Goal: Navigation & Orientation: Understand site structure

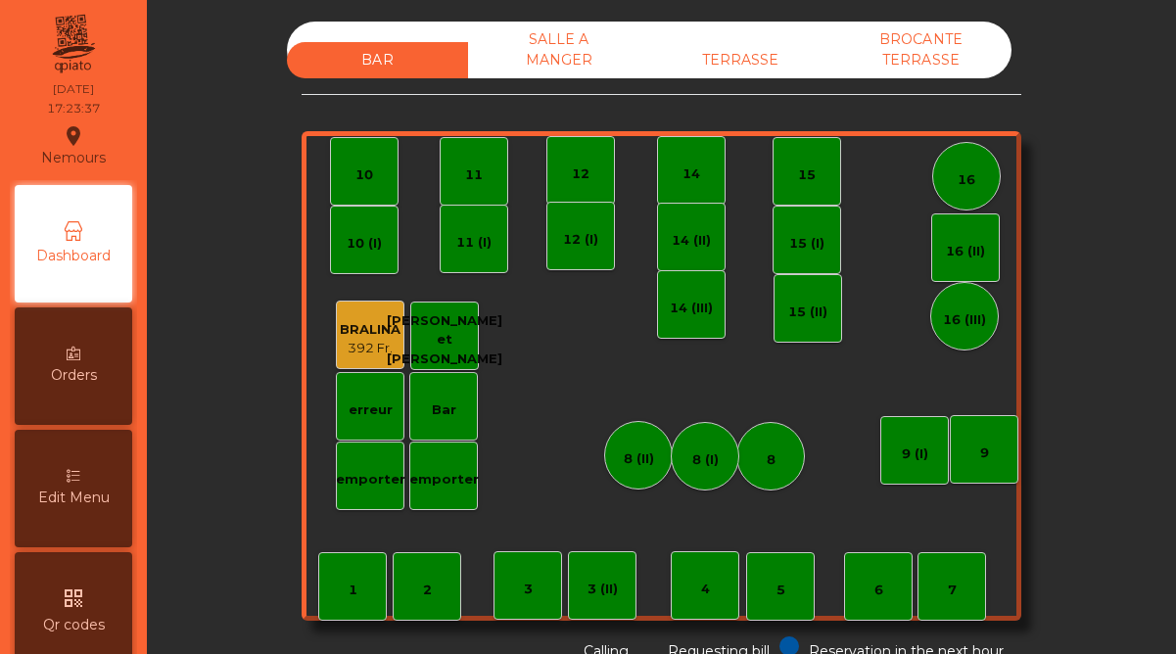
click at [754, 58] on div "TERRASSE" at bounding box center [739, 60] width 181 height 36
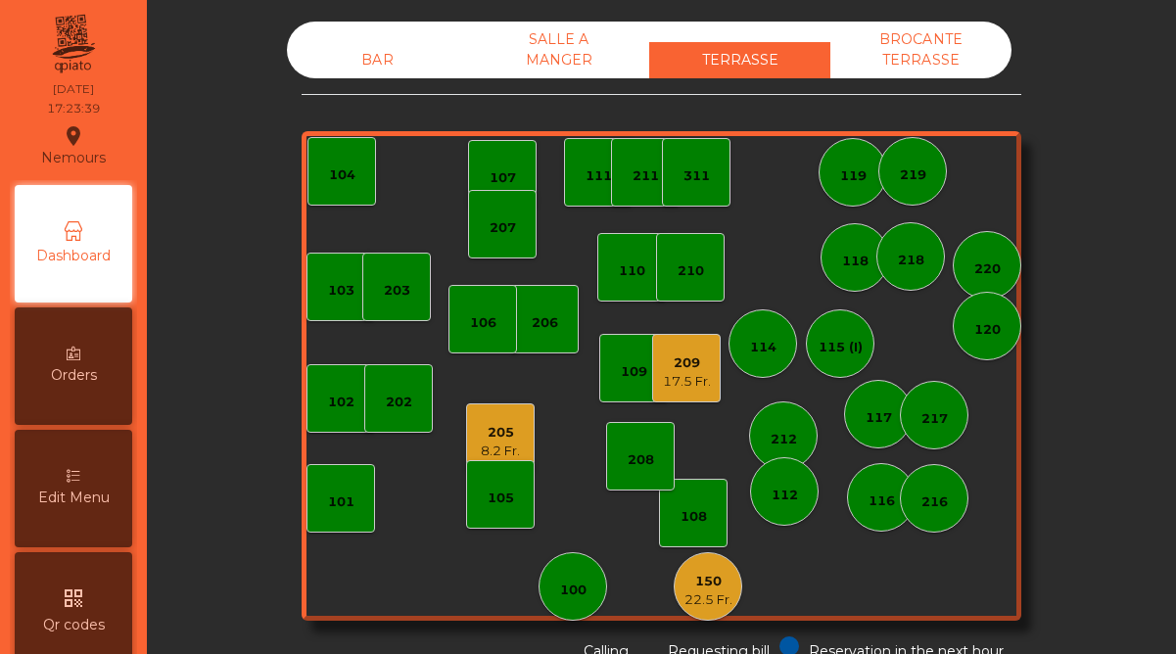
click at [499, 440] on div "205" at bounding box center [500, 433] width 39 height 20
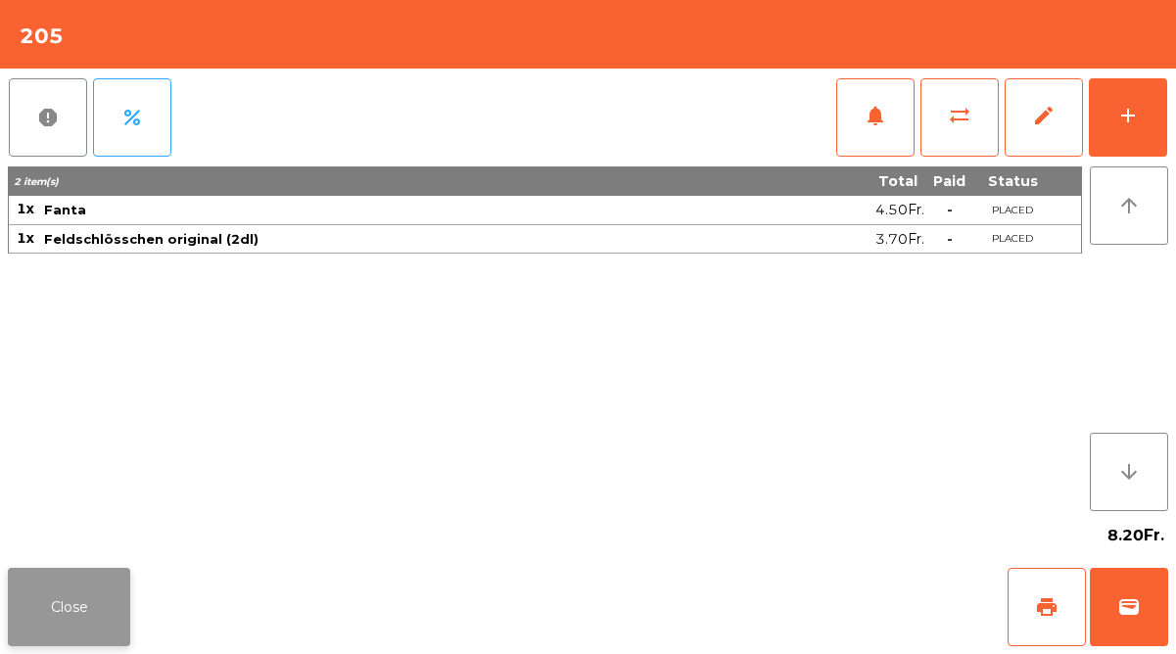
click at [97, 616] on button "Close" at bounding box center [69, 607] width 122 height 78
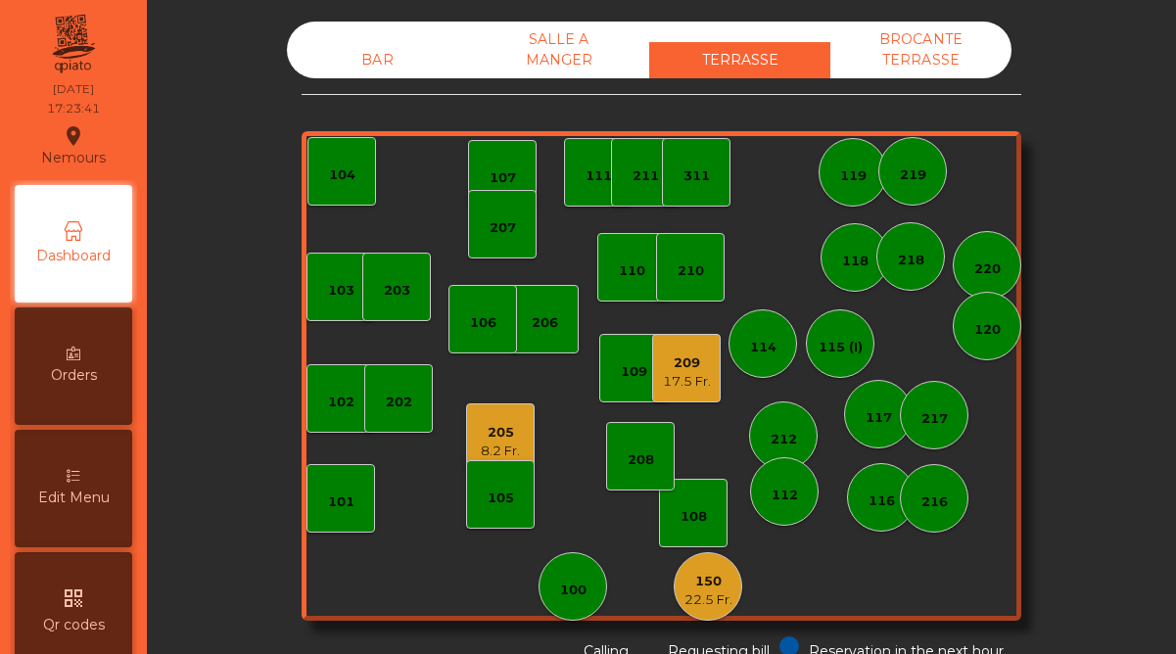
click at [692, 373] on div "17.5 Fr." at bounding box center [687, 382] width 48 height 20
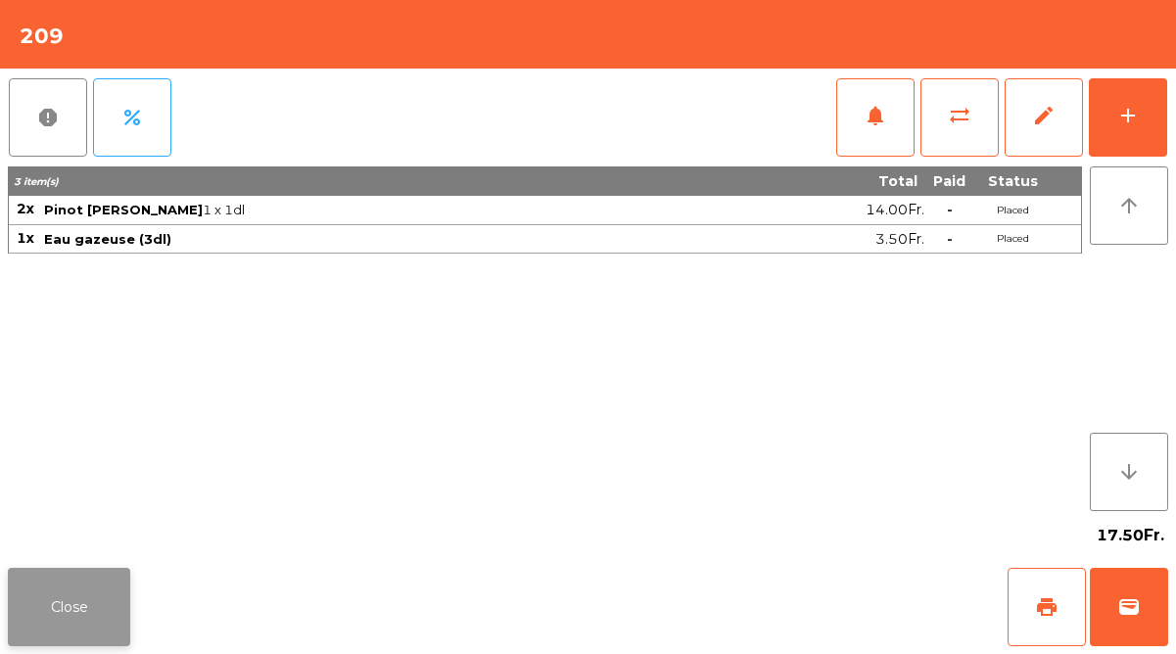
click at [85, 612] on button "Close" at bounding box center [69, 607] width 122 height 78
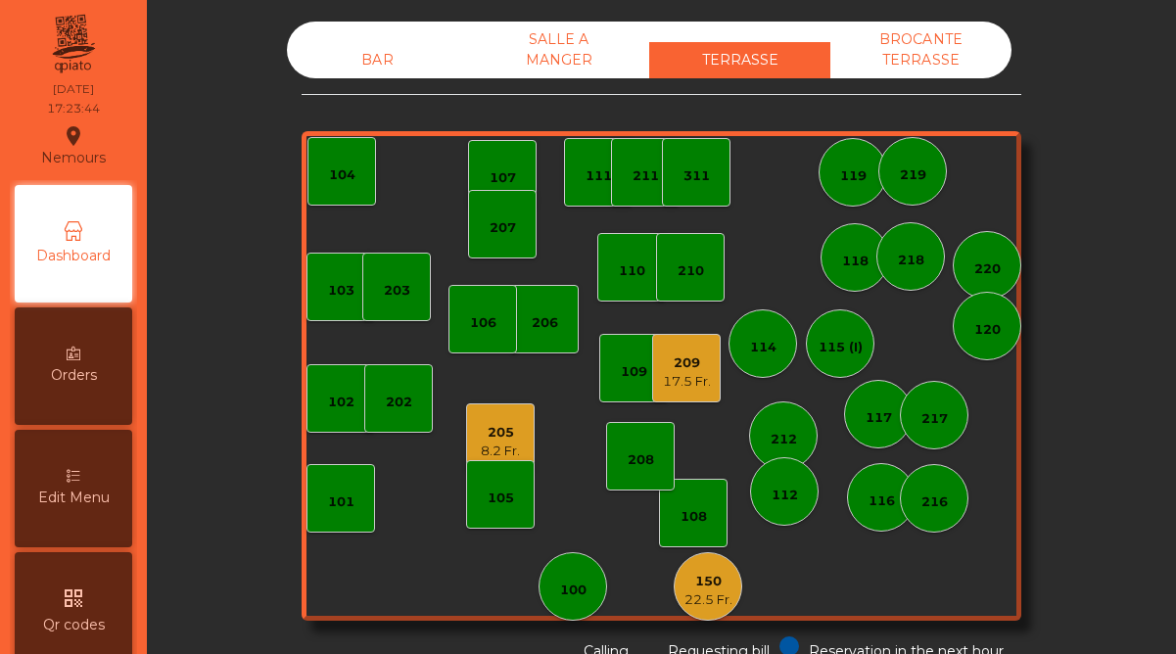
click at [707, 593] on div "22.5 Fr." at bounding box center [708, 600] width 48 height 20
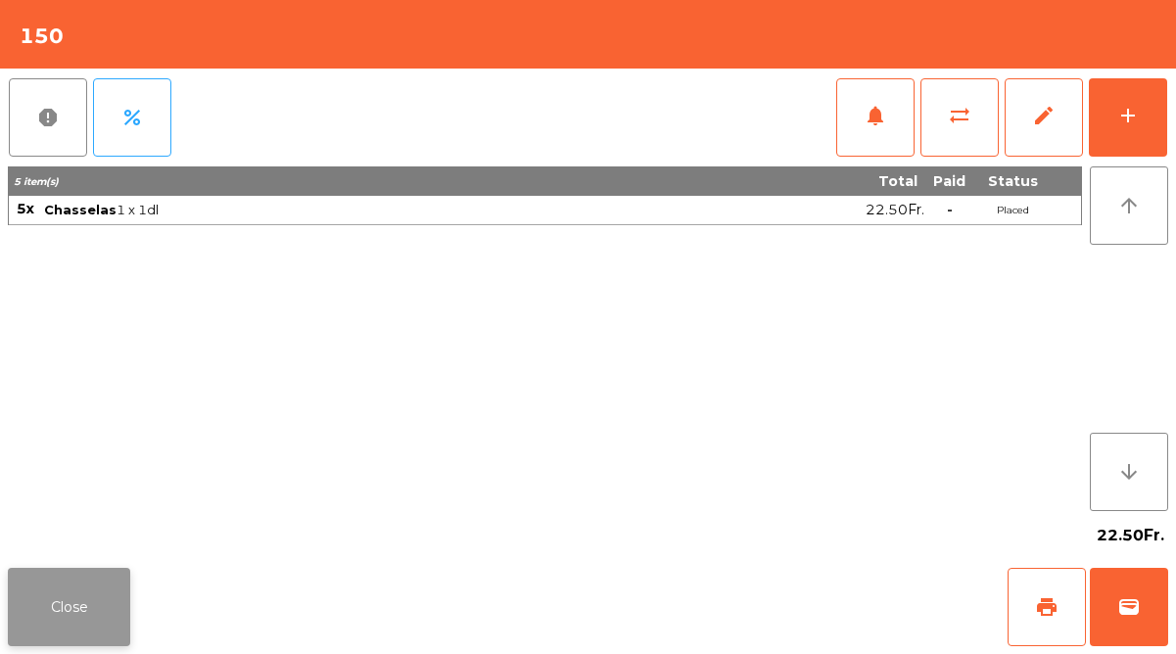
click at [61, 607] on button "Close" at bounding box center [69, 607] width 122 height 78
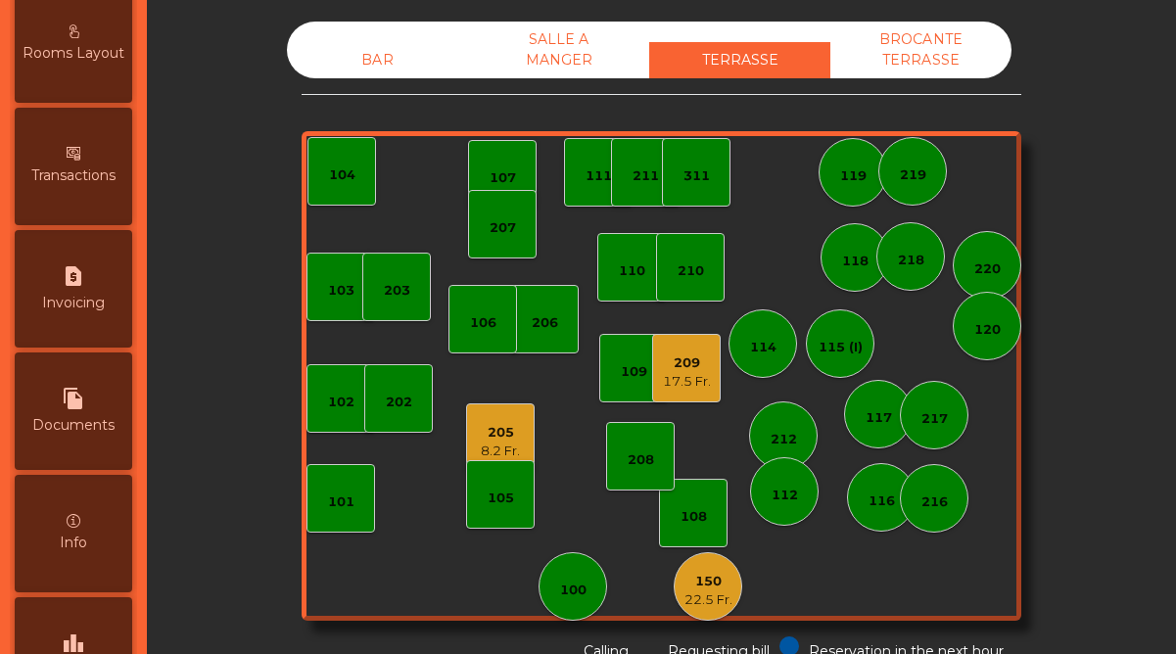
scroll to position [1010, 0]
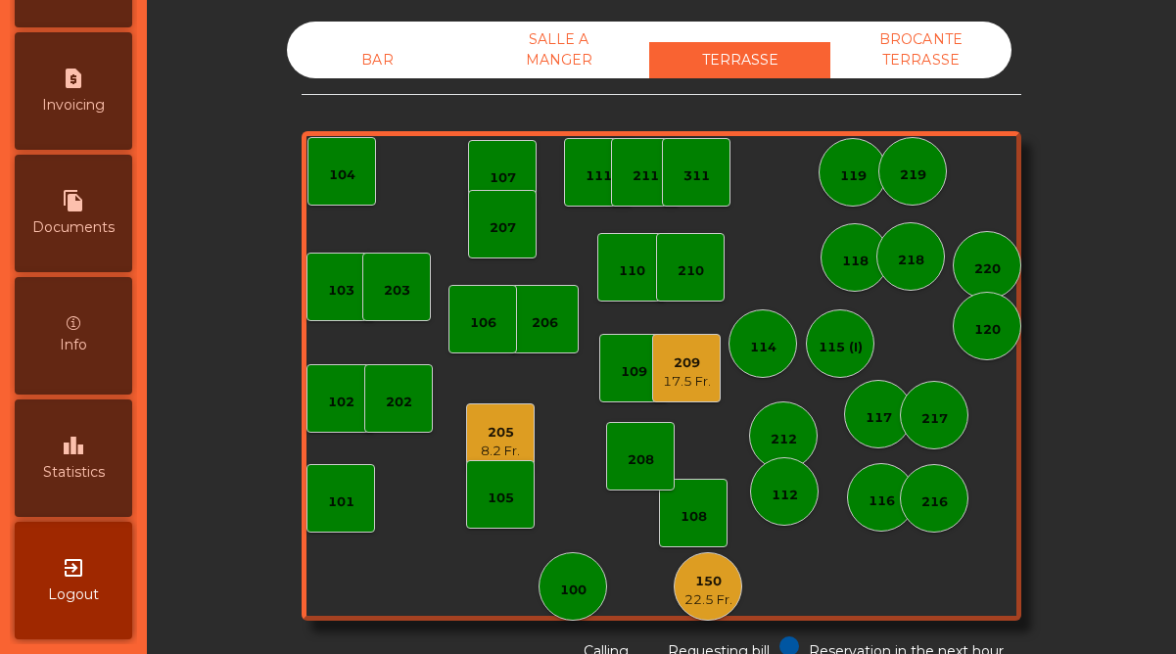
click at [84, 470] on span "Statistics" at bounding box center [74, 472] width 62 height 21
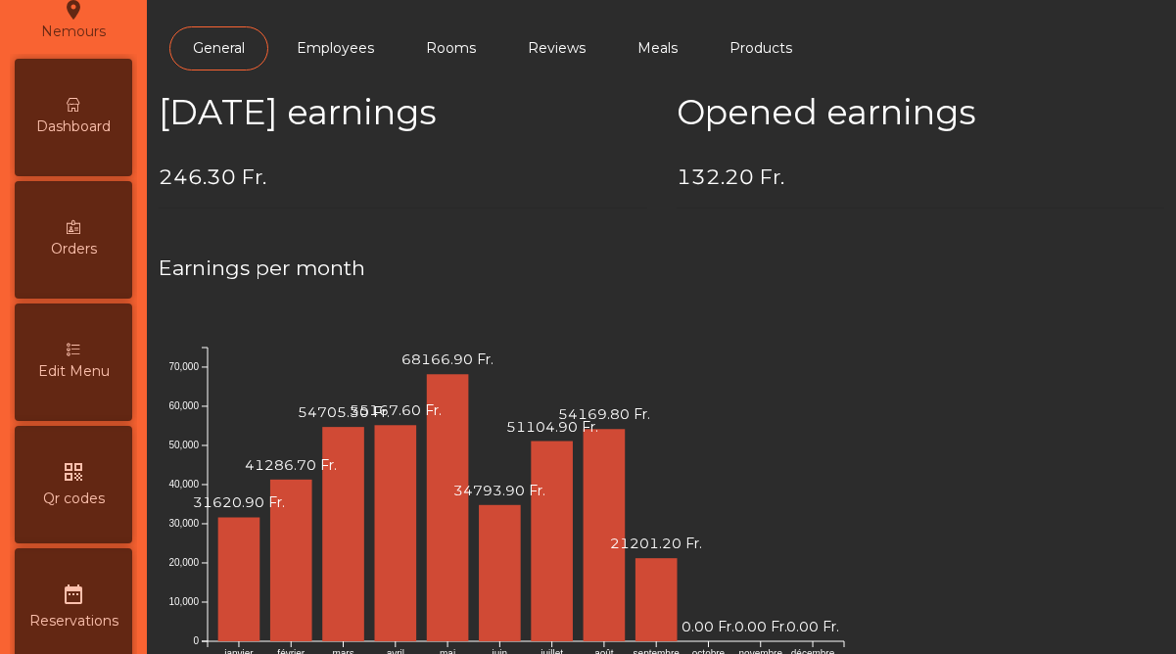
scroll to position [107, 0]
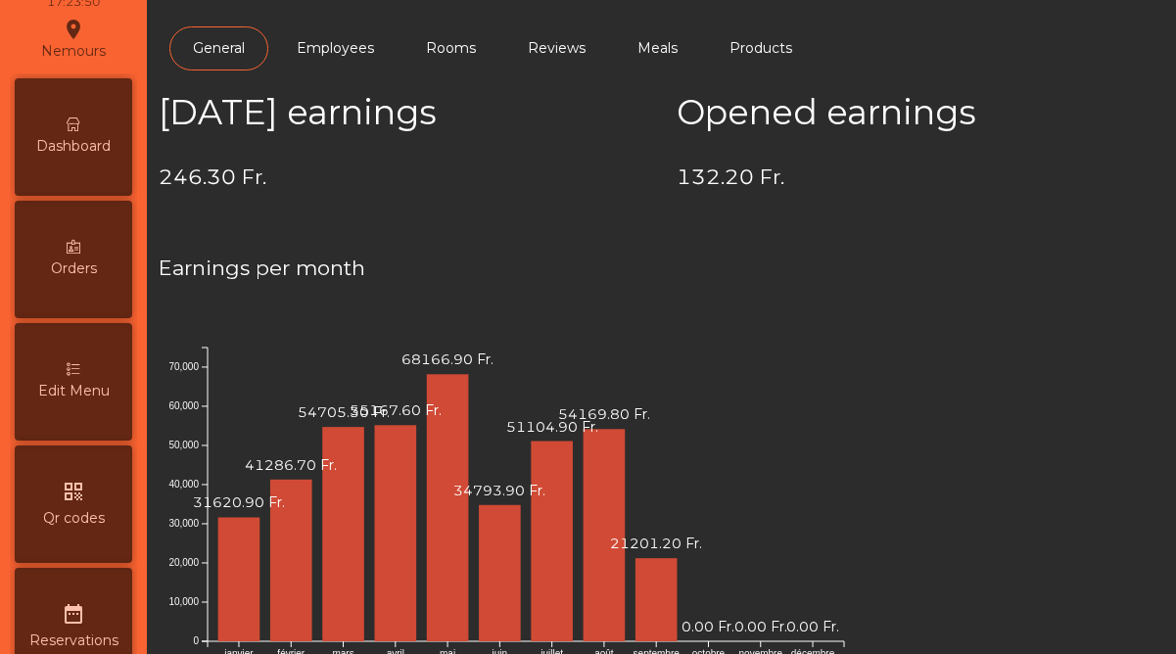
click at [94, 133] on div "Dashboard" at bounding box center [74, 137] width 118 height 118
